Goal: Task Accomplishment & Management: Manage account settings

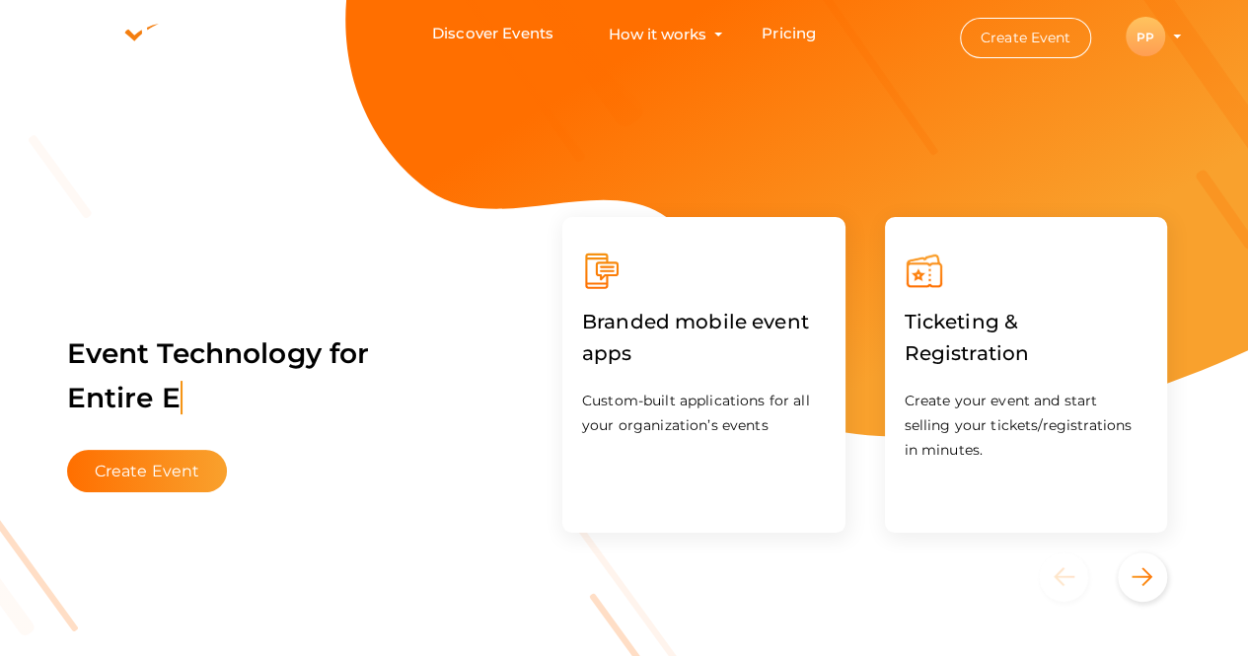
click at [1149, 35] on div "PP" at bounding box center [1145, 36] width 39 height 39
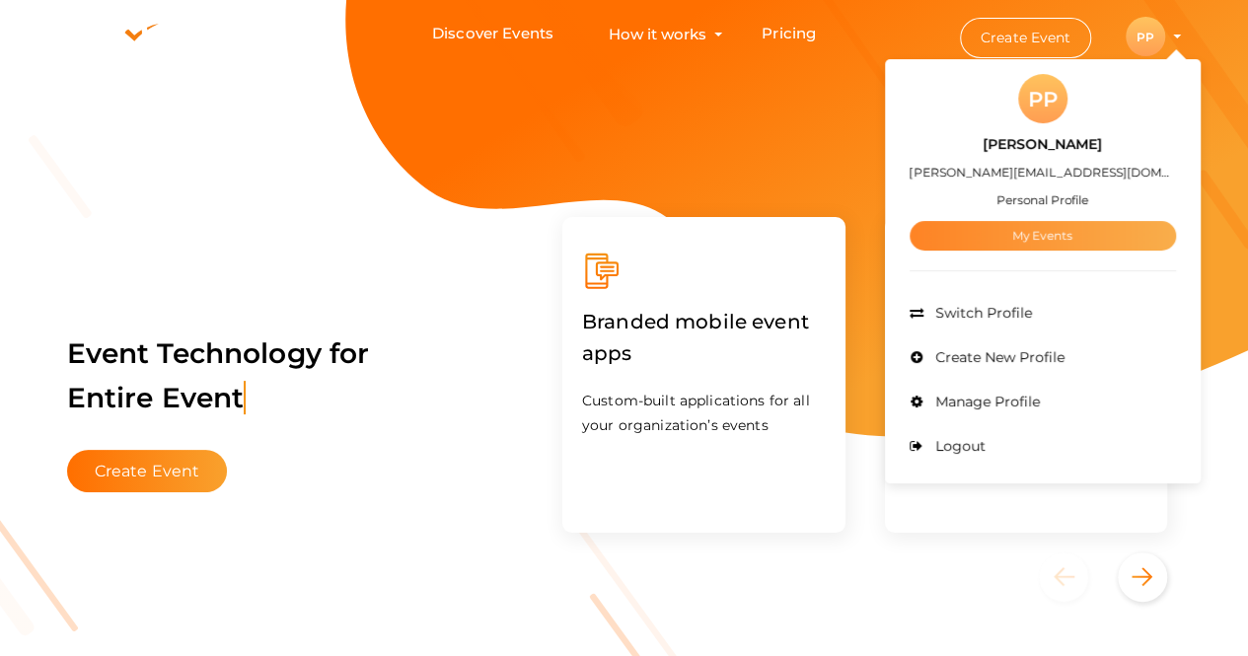
click at [1075, 231] on link "My Events" at bounding box center [1043, 236] width 266 height 30
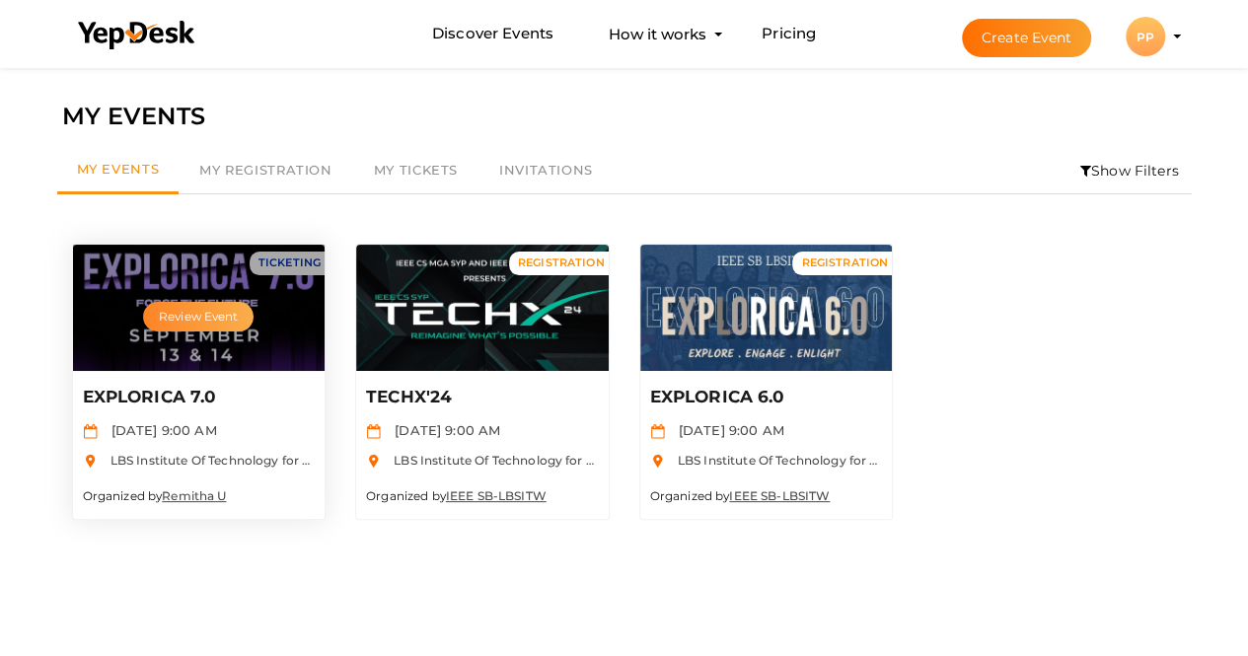
click at [191, 315] on button "Review Event" at bounding box center [198, 317] width 111 height 30
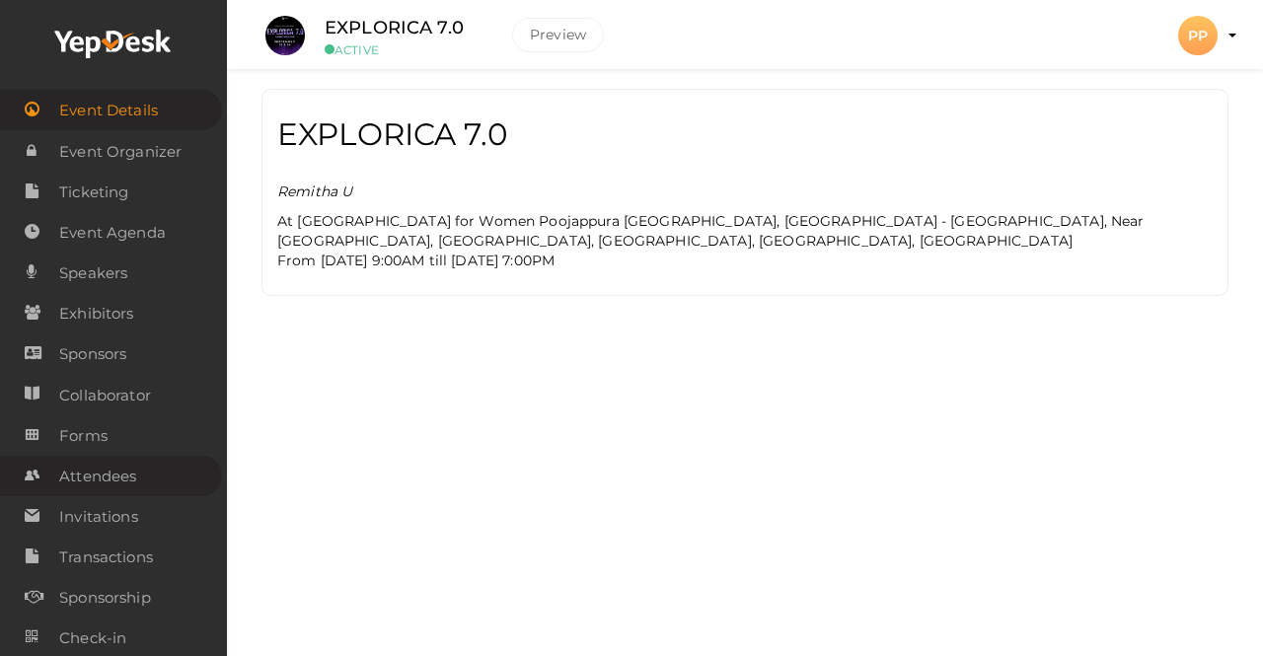
click at [108, 471] on span "Attendees" at bounding box center [97, 476] width 77 height 39
